Goal: Task Accomplishment & Management: Complete application form

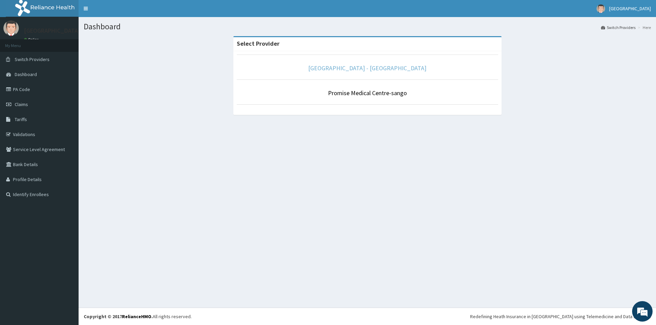
click at [365, 72] on link "[GEOGRAPHIC_DATA] - [GEOGRAPHIC_DATA]" at bounding box center [367, 68] width 118 height 8
click at [362, 69] on link "[GEOGRAPHIC_DATA] - [GEOGRAPHIC_DATA]" at bounding box center [367, 68] width 118 height 8
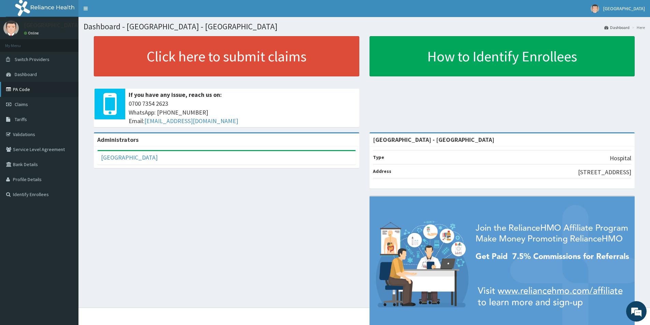
click at [29, 89] on link "PA Code" at bounding box center [39, 89] width 79 height 15
click at [34, 105] on link "Claims" at bounding box center [39, 104] width 79 height 15
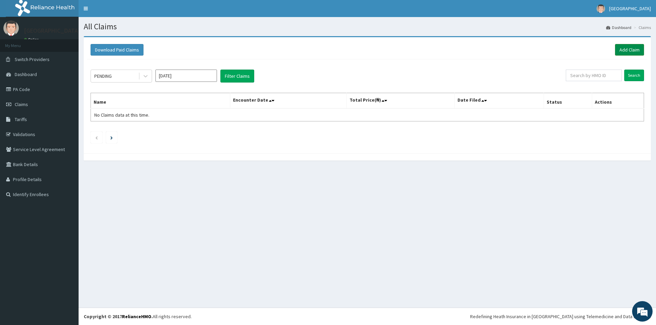
click at [628, 47] on link "Add Claim" at bounding box center [629, 50] width 29 height 12
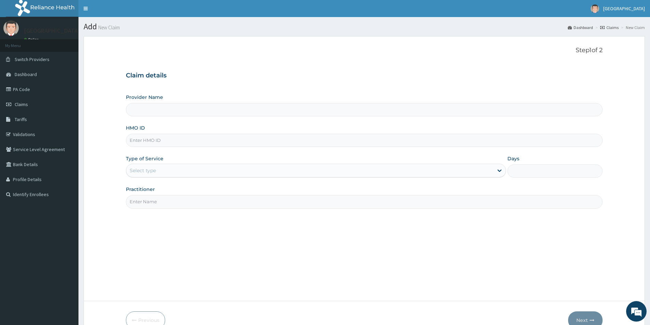
type input "[GEOGRAPHIC_DATA] - [GEOGRAPHIC_DATA]"
click at [226, 141] on input "HMO ID" at bounding box center [364, 140] width 477 height 13
paste input "BCK/10084/A"
type input "BCK/10084/A"
click at [270, 172] on div "Select type" at bounding box center [309, 170] width 367 height 11
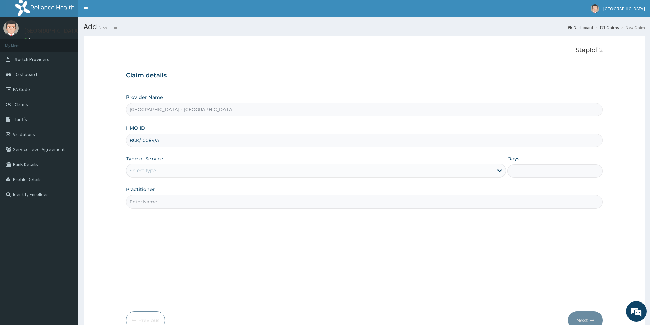
click at [270, 172] on div "Select type" at bounding box center [309, 170] width 367 height 11
click at [234, 172] on div "Select type" at bounding box center [309, 170] width 367 height 11
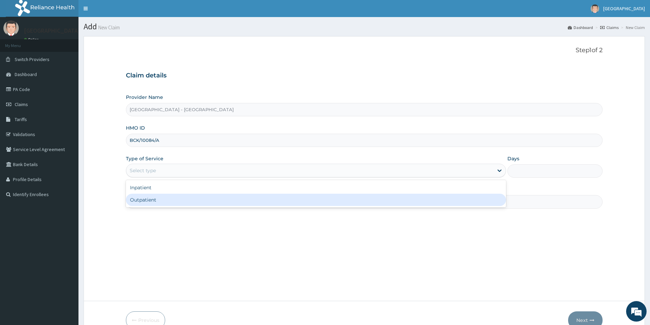
click at [210, 197] on div "Outpatient" at bounding box center [316, 200] width 380 height 12
type input "1"
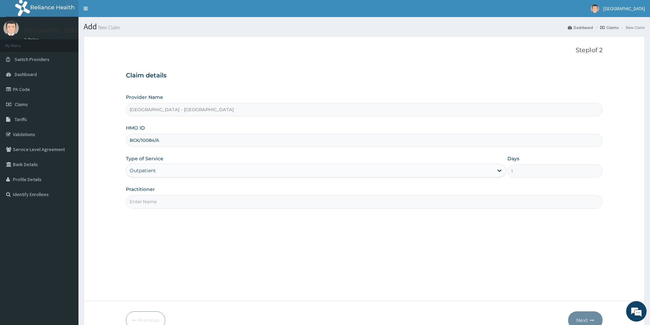
drag, startPoint x: 210, startPoint y: 197, endPoint x: 195, endPoint y: 205, distance: 16.5
click at [210, 197] on input "Practitioner" at bounding box center [364, 201] width 477 height 13
type input "DR [PERSON_NAME]"
click at [589, 317] on button "Next" at bounding box center [585, 321] width 34 height 18
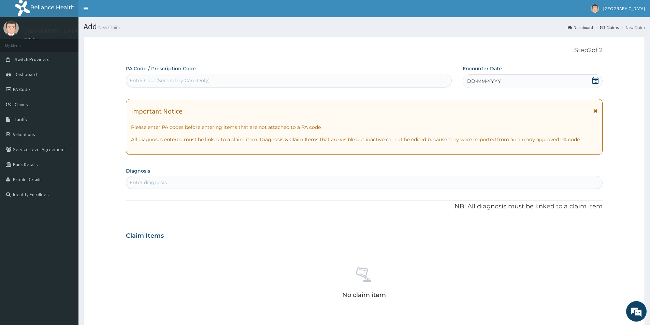
click at [188, 75] on div "Enter Code(Secondary Care Only)" at bounding box center [288, 80] width 325 height 11
click at [262, 79] on div "Enter Code(Secondary Care Only)" at bounding box center [288, 80] width 325 height 11
paste input "PA/119A30"
type input "PA/119A30"
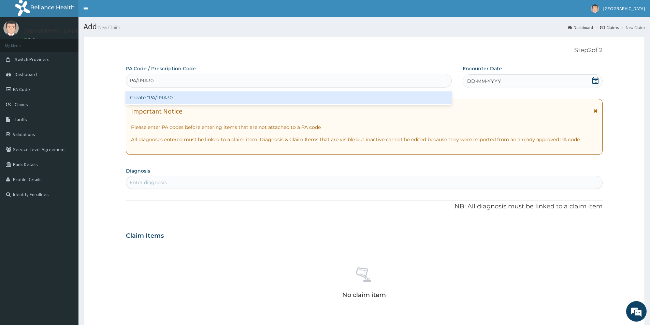
click at [250, 93] on div "Create "PA/119A30"" at bounding box center [289, 98] width 326 height 12
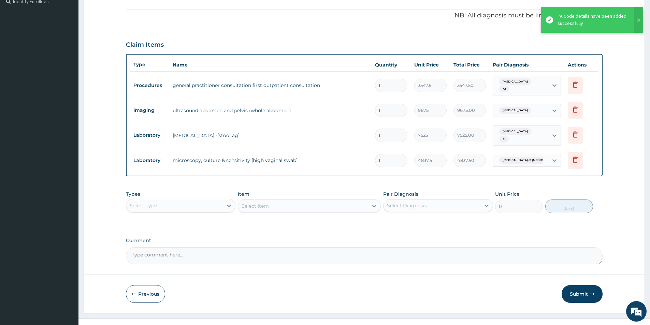
scroll to position [198, 0]
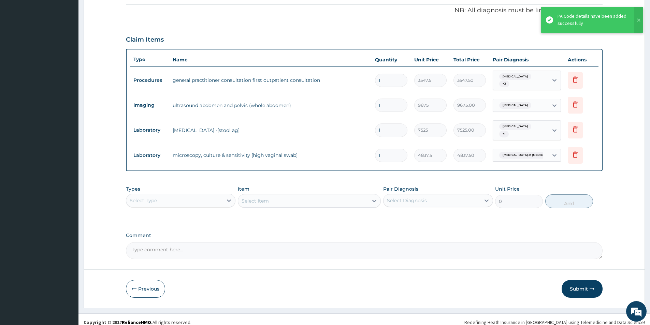
click at [572, 282] on button "Submit" at bounding box center [582, 289] width 41 height 18
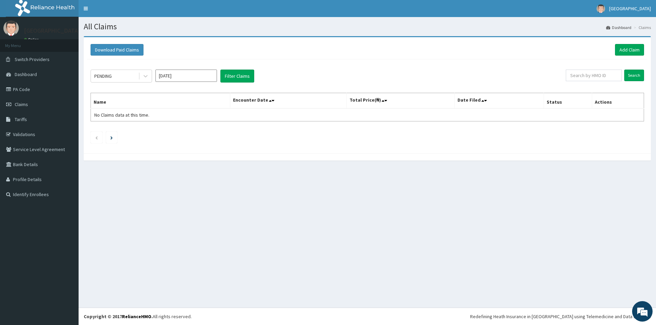
click at [192, 74] on input "[DATE]" at bounding box center [185, 76] width 61 height 12
click at [193, 132] on div "[DATE] Aug Sep" at bounding box center [186, 133] width 61 height 14
click at [188, 131] on div "Aug" at bounding box center [186, 132] width 14 height 13
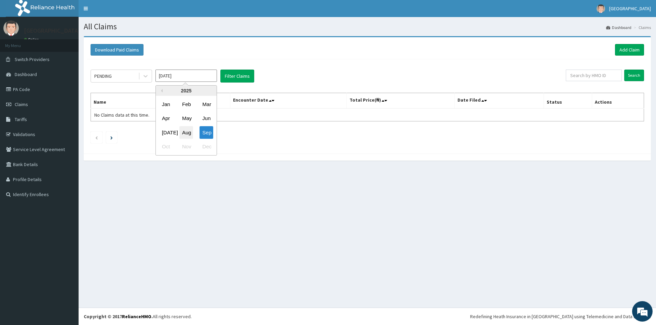
type input "[DATE]"
click at [238, 74] on button "Filter Claims" at bounding box center [237, 76] width 34 height 13
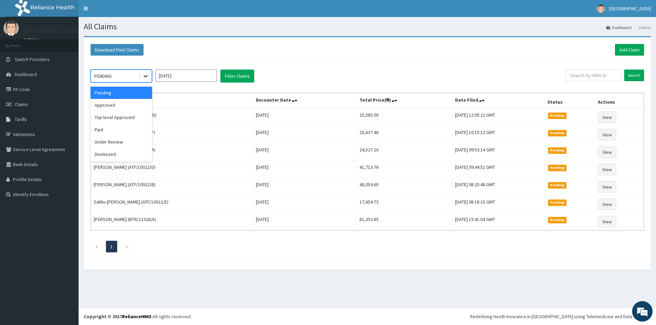
click at [145, 76] on icon at bounding box center [145, 76] width 7 height 7
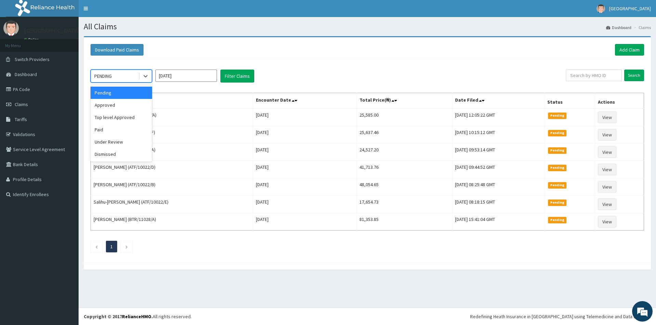
click at [480, 71] on div "option Pending focused, 1 of 6. 6 results available. Use Up and Down to choose …" at bounding box center [327, 76] width 475 height 13
